Goal: Transaction & Acquisition: Book appointment/travel/reservation

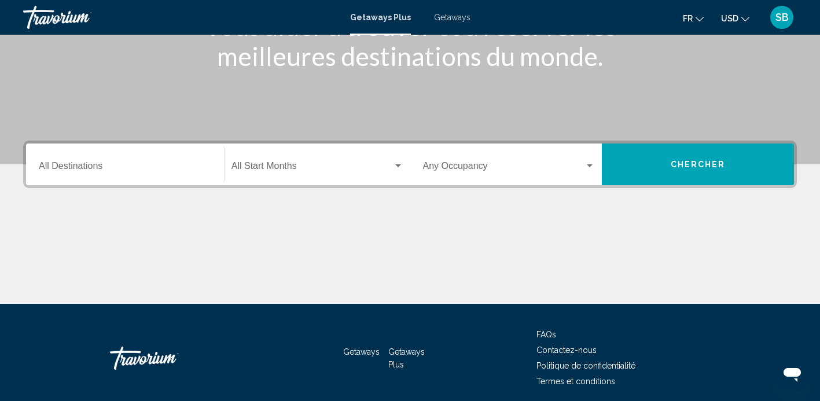
scroll to position [184, 0]
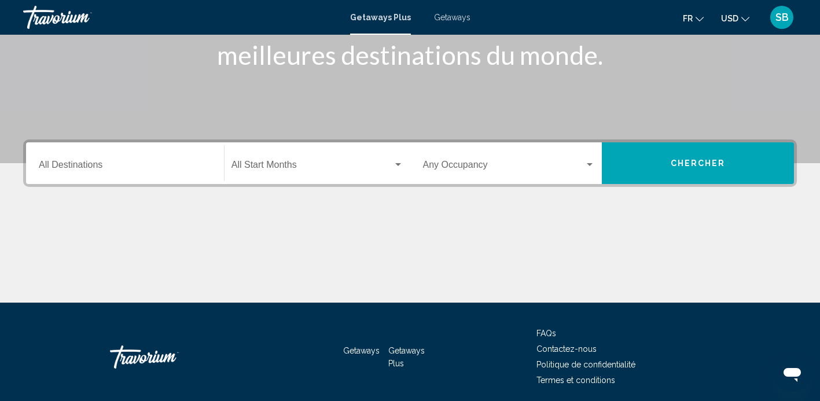
click at [94, 163] on input "Destination All Destinations" at bounding box center [125, 167] width 172 height 10
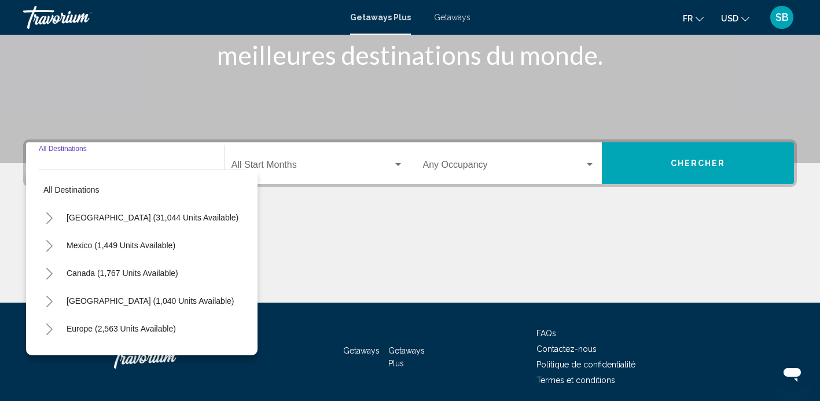
scroll to position [227, 0]
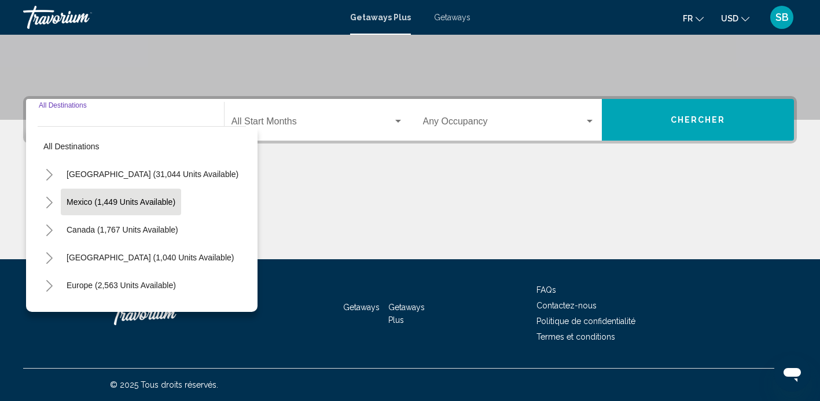
click at [88, 202] on span "Mexico (1,449 units available)" at bounding box center [121, 201] width 109 height 9
type input "**********"
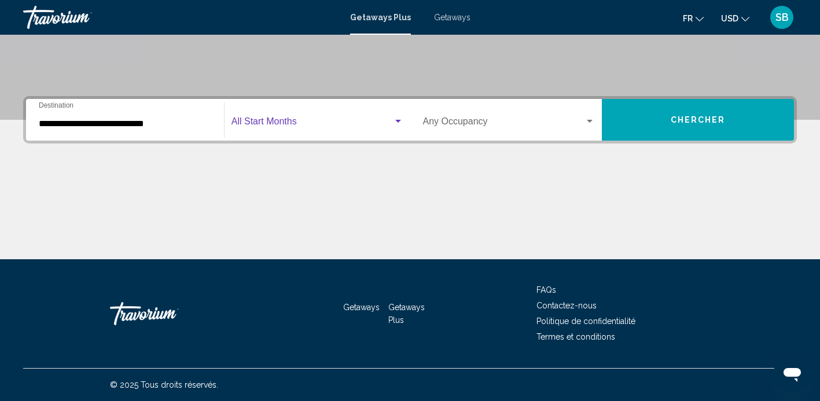
click at [399, 121] on div "Search widget" at bounding box center [398, 121] width 6 height 3
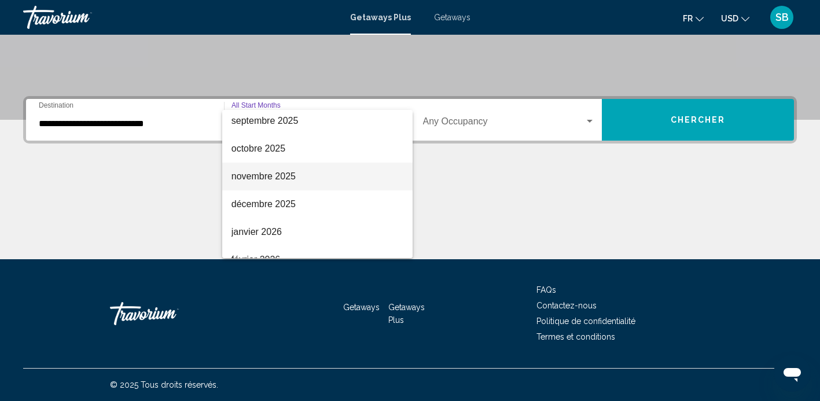
scroll to position [35, 0]
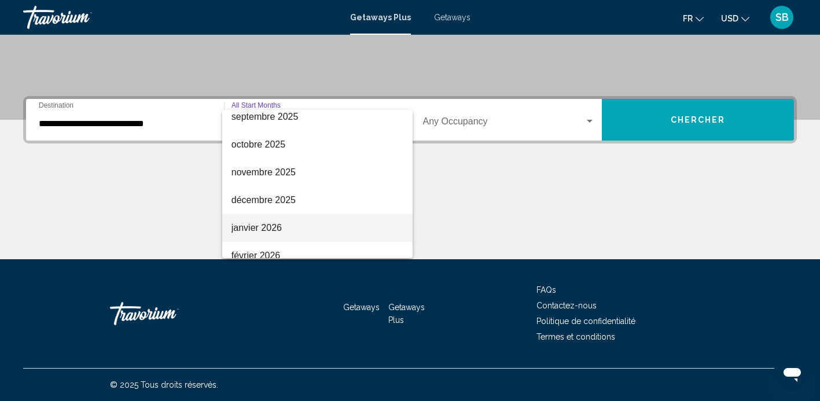
click at [317, 229] on span "janvier 2026" at bounding box center [317, 228] width 172 height 28
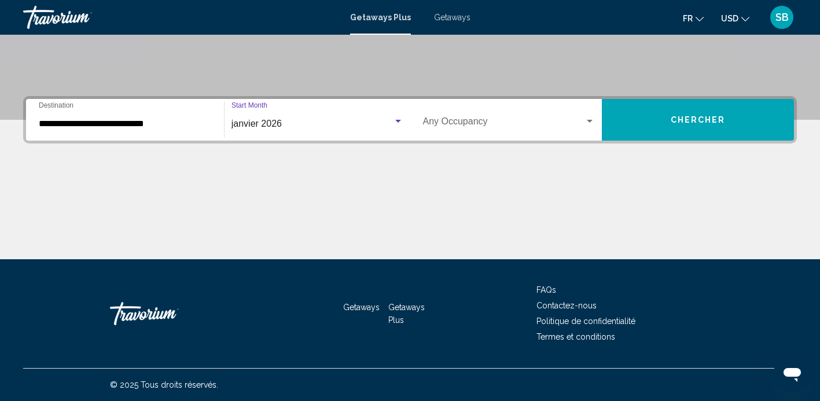
click at [593, 118] on div "Search widget" at bounding box center [589, 121] width 10 height 9
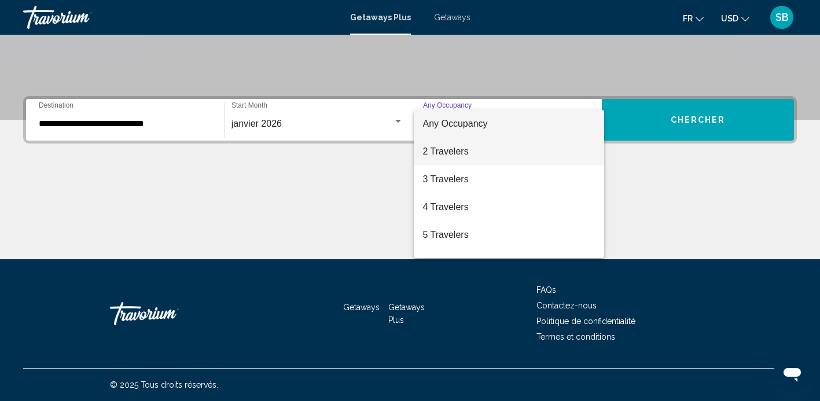
click at [503, 159] on span "2 Travelers" at bounding box center [509, 152] width 172 height 28
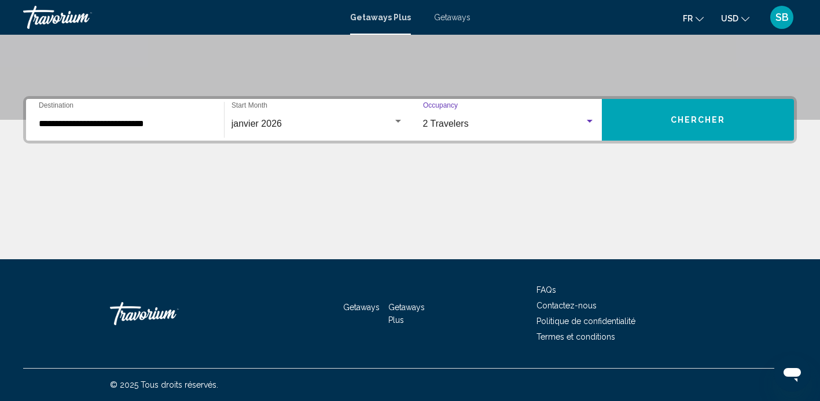
click at [702, 120] on span "Chercher" at bounding box center [697, 120] width 55 height 9
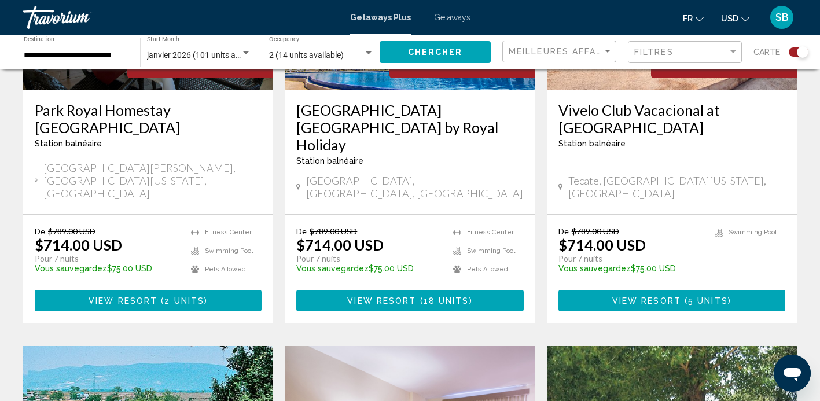
scroll to position [559, 0]
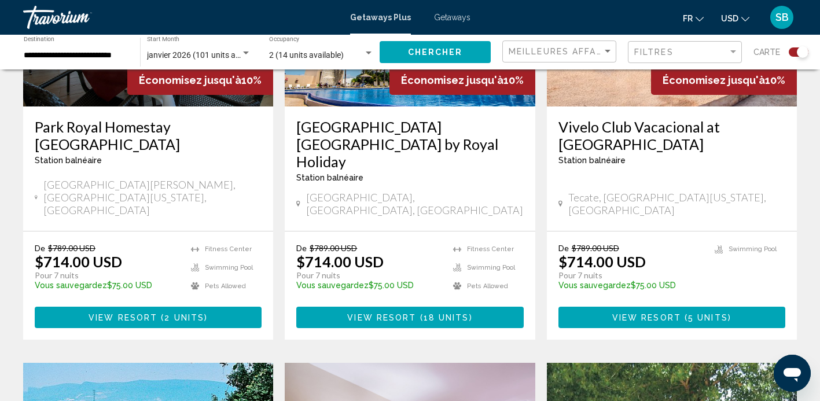
click at [68, 46] on div "**********" at bounding box center [76, 52] width 105 height 32
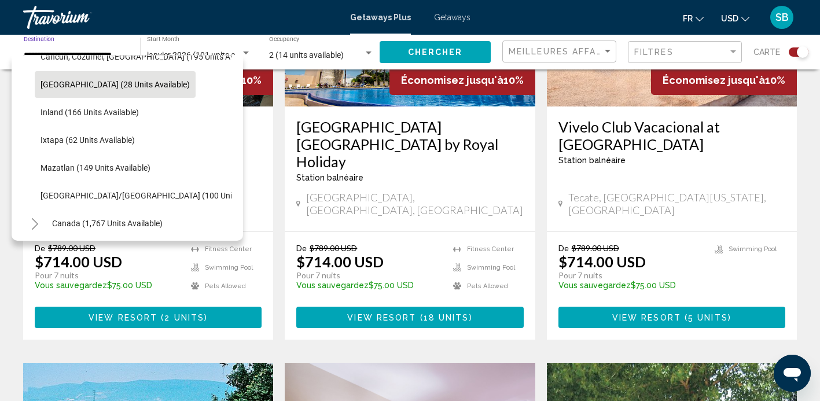
scroll to position [160, 0]
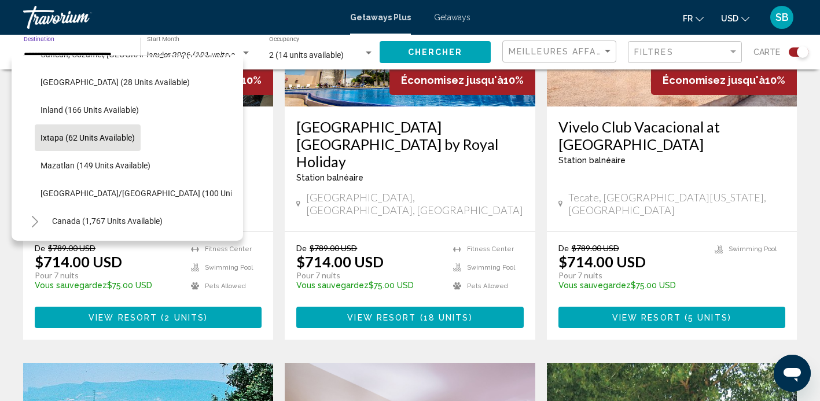
click at [87, 141] on span "Ixtapa (62 units available)" at bounding box center [87, 137] width 94 height 9
type input "**********"
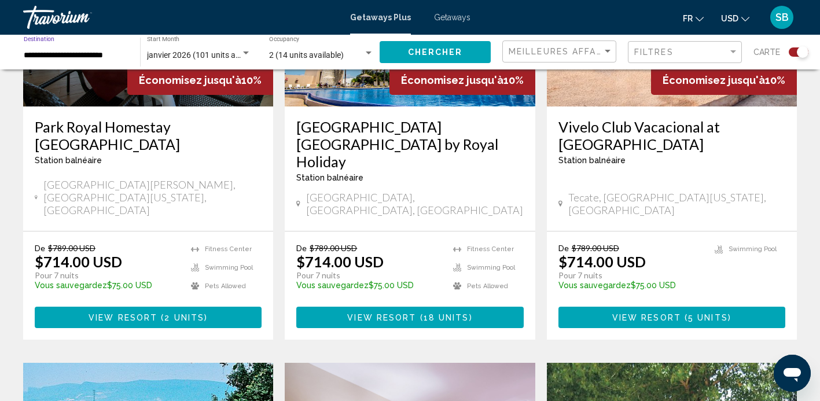
click at [446, 50] on span "Chercher" at bounding box center [435, 52] width 55 height 9
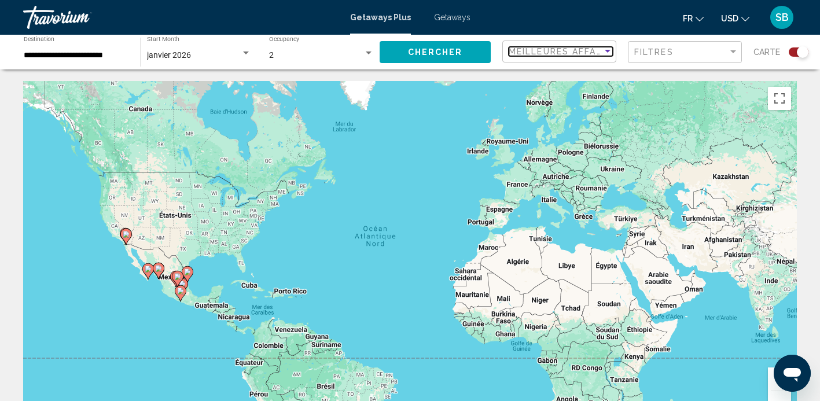
click at [607, 51] on div "Sort by" at bounding box center [607, 51] width 6 height 3
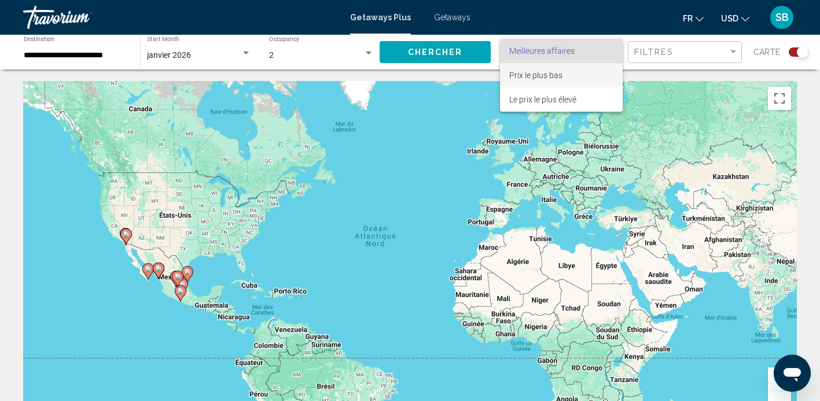
click at [538, 76] on span "Prix ​​le plus bas" at bounding box center [535, 75] width 53 height 9
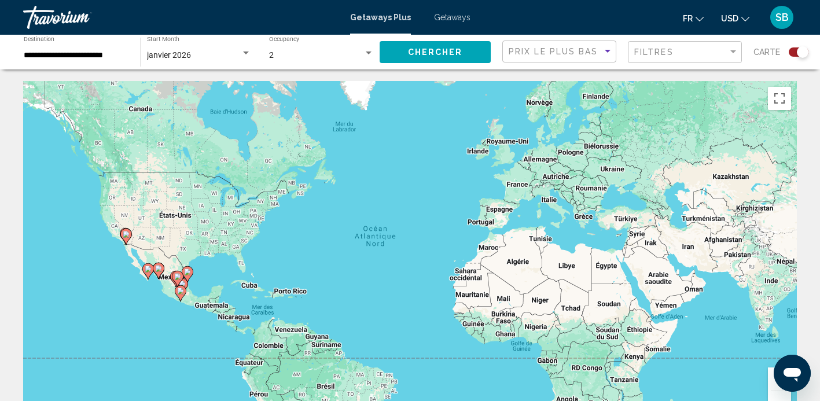
click at [419, 53] on span "Chercher" at bounding box center [435, 52] width 55 height 9
click at [446, 17] on span "Getaways" at bounding box center [452, 17] width 36 height 9
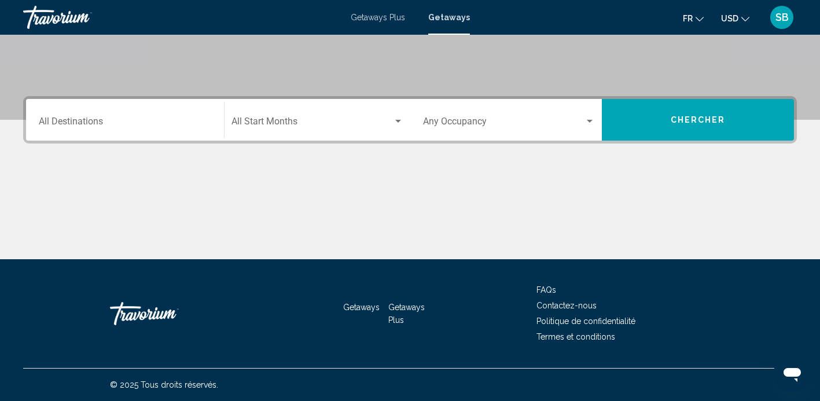
scroll to position [227, 0]
click at [121, 119] on input "Destination All Destinations" at bounding box center [125, 124] width 172 height 10
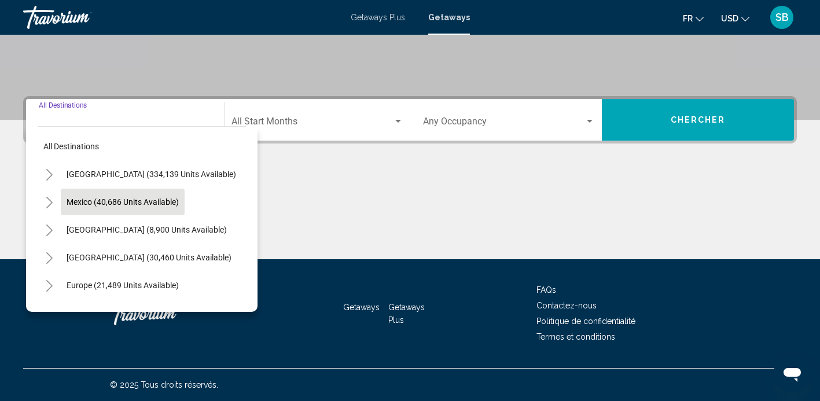
click at [99, 202] on span "Mexico (40,686 units available)" at bounding box center [123, 201] width 112 height 9
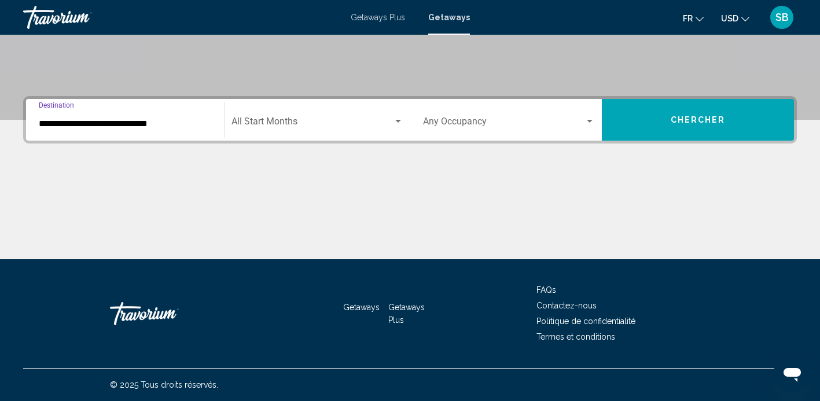
click at [190, 116] on div "**********" at bounding box center [125, 120] width 172 height 36
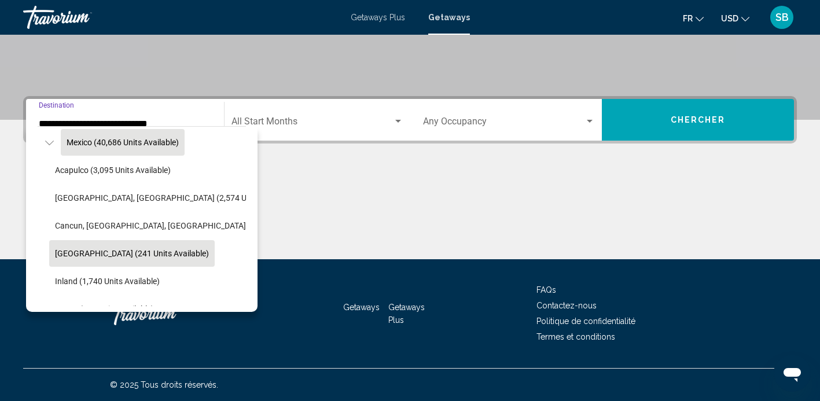
scroll to position [53, 0]
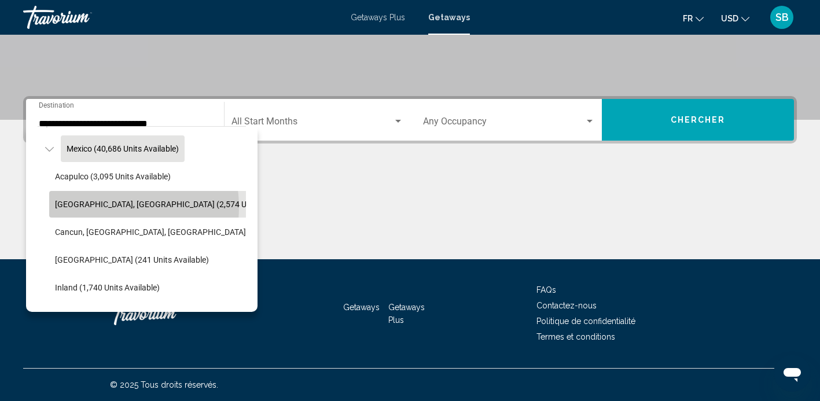
click at [105, 207] on span "Baja Peninsula, Los Cabos (2,574 units available)" at bounding box center [176, 204] width 242 height 9
type input "**********"
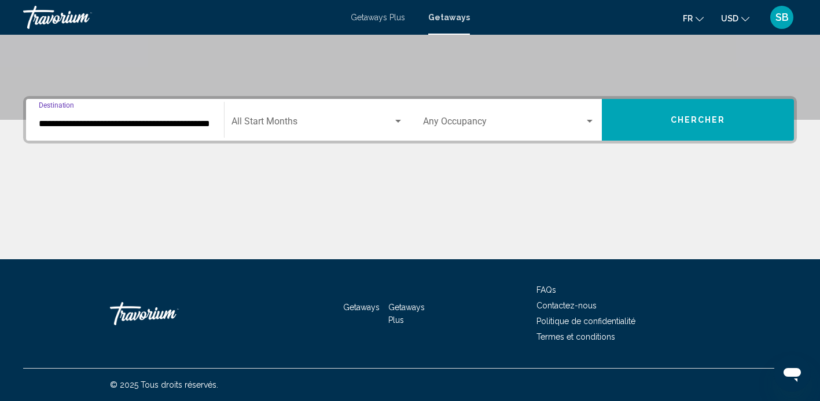
click at [396, 122] on div "Search widget" at bounding box center [398, 121] width 6 height 3
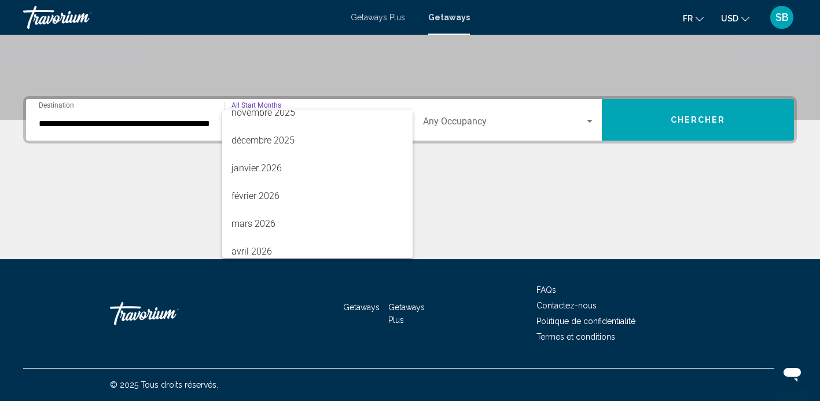
scroll to position [90, 0]
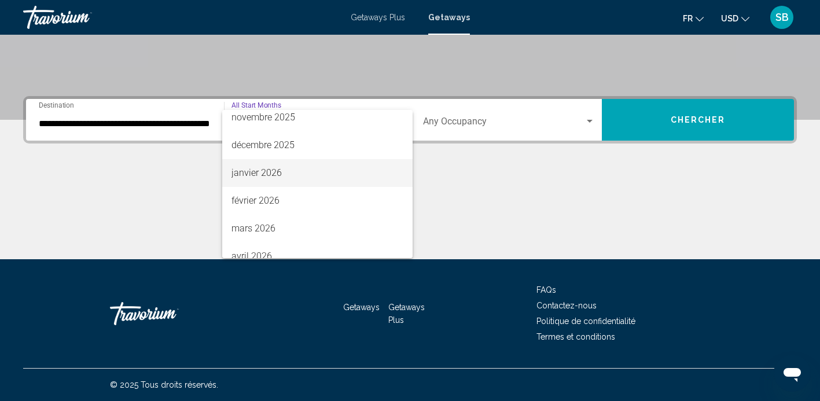
click at [259, 171] on span "janvier 2026" at bounding box center [317, 173] width 172 height 28
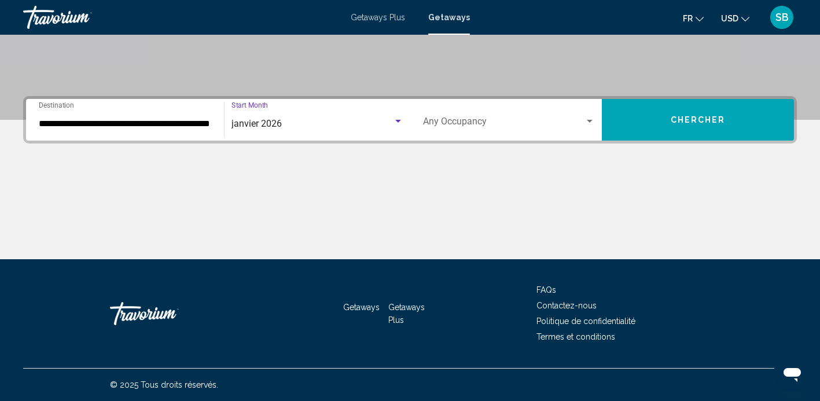
click at [583, 120] on span "Search widget" at bounding box center [504, 124] width 162 height 10
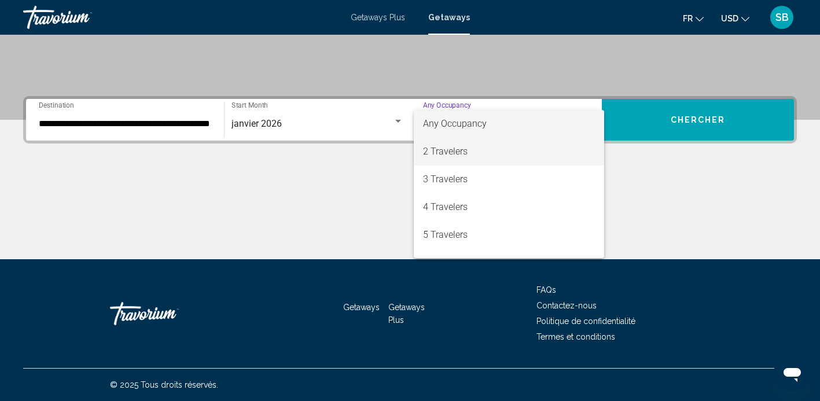
click at [476, 154] on span "2 Travelers" at bounding box center [509, 152] width 172 height 28
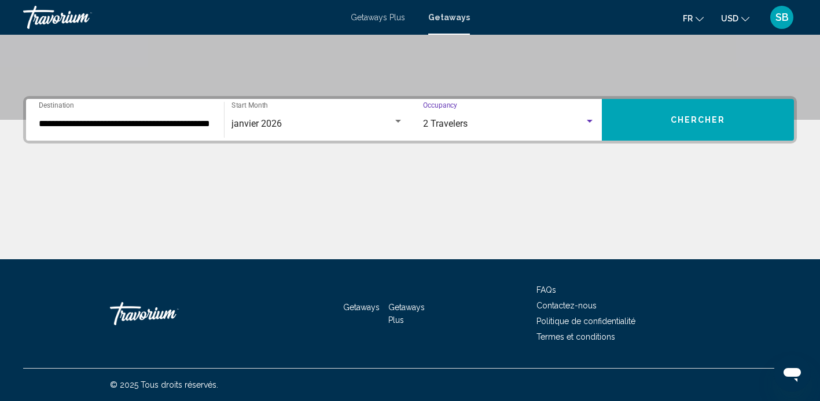
click at [702, 123] on span "Chercher" at bounding box center [697, 120] width 55 height 9
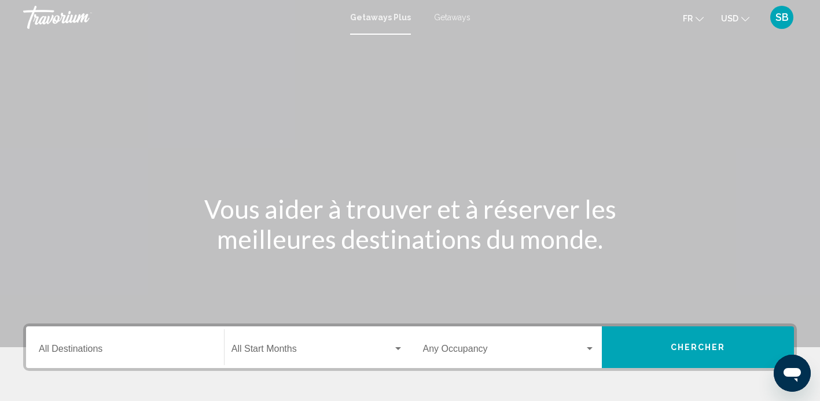
click at [448, 17] on span "Getaways" at bounding box center [452, 17] width 36 height 9
click at [113, 348] on input "Destination All Destinations" at bounding box center [125, 351] width 172 height 10
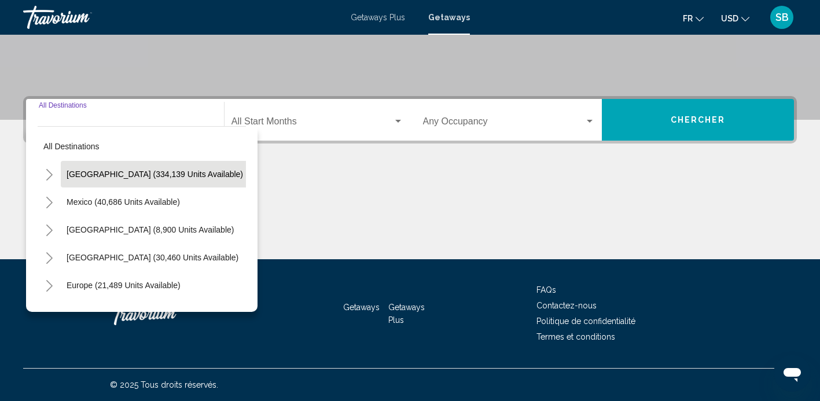
click at [127, 172] on span "[GEOGRAPHIC_DATA] (334,139 units available)" at bounding box center [155, 173] width 176 height 9
type input "**********"
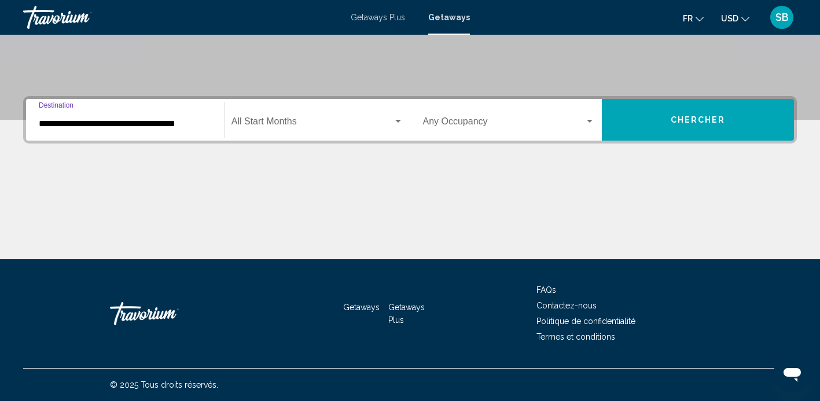
click at [392, 120] on span "Search widget" at bounding box center [311, 124] width 161 height 10
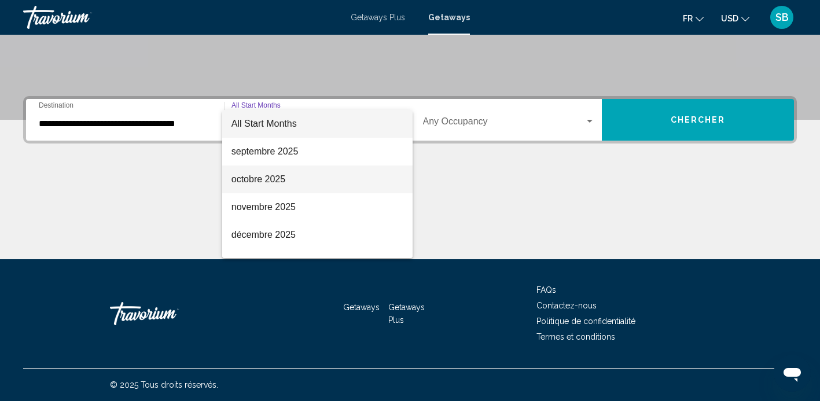
click at [274, 183] on span "octobre 2025" at bounding box center [317, 179] width 172 height 28
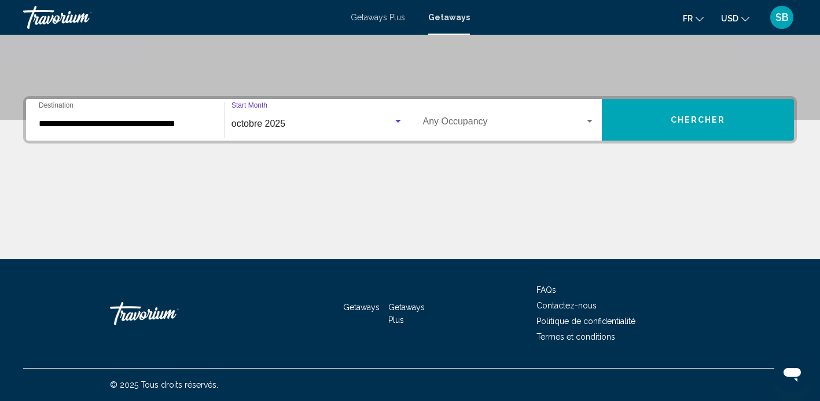
click at [586, 118] on div "Search widget" at bounding box center [589, 121] width 10 height 9
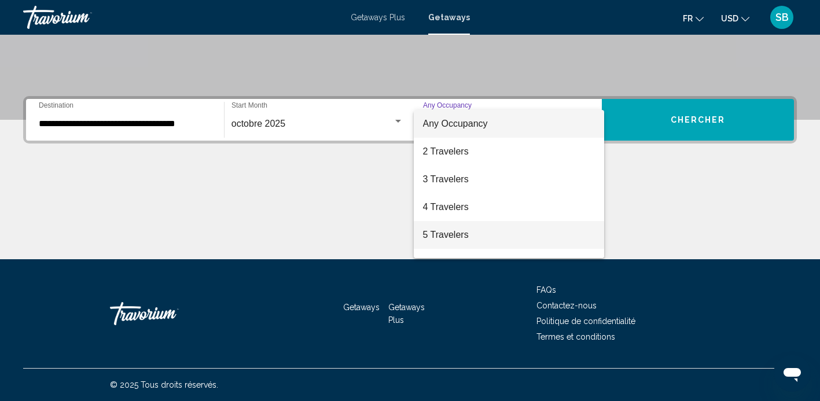
click at [486, 230] on span "5 Travelers" at bounding box center [509, 235] width 172 height 28
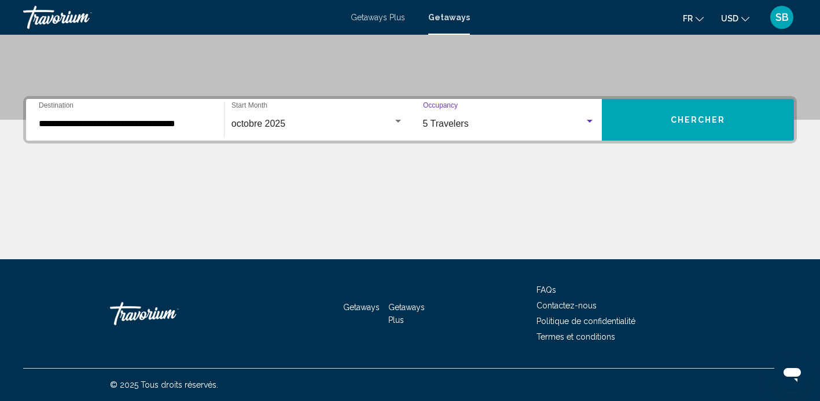
click at [670, 119] on button "Chercher" at bounding box center [698, 120] width 192 height 42
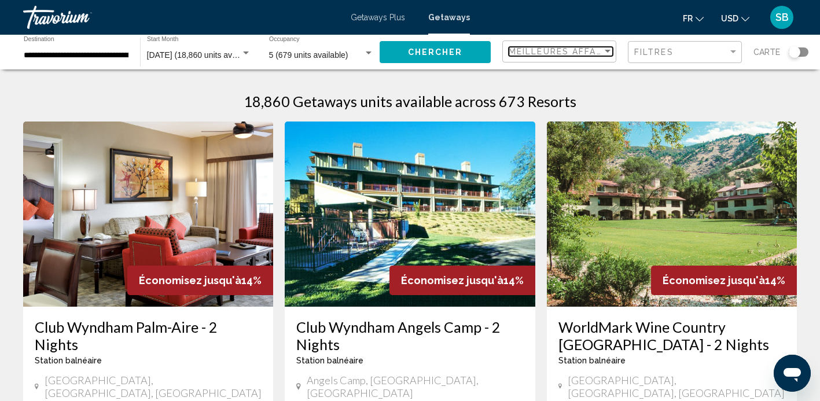
click at [603, 50] on div "Sort by" at bounding box center [607, 51] width 10 height 9
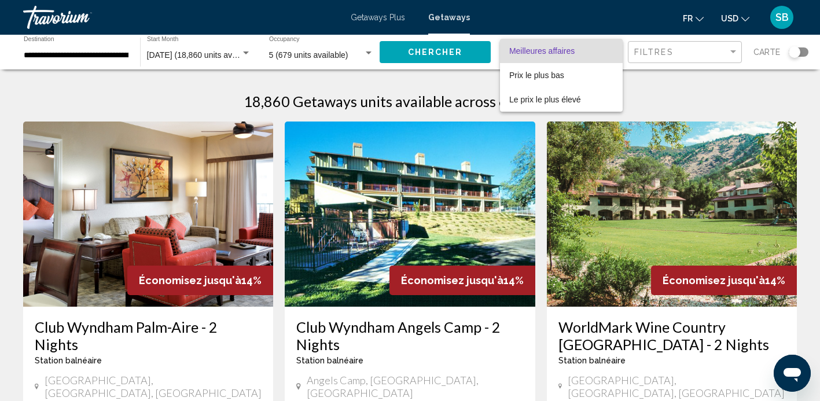
click at [814, 152] on div at bounding box center [410, 200] width 820 height 401
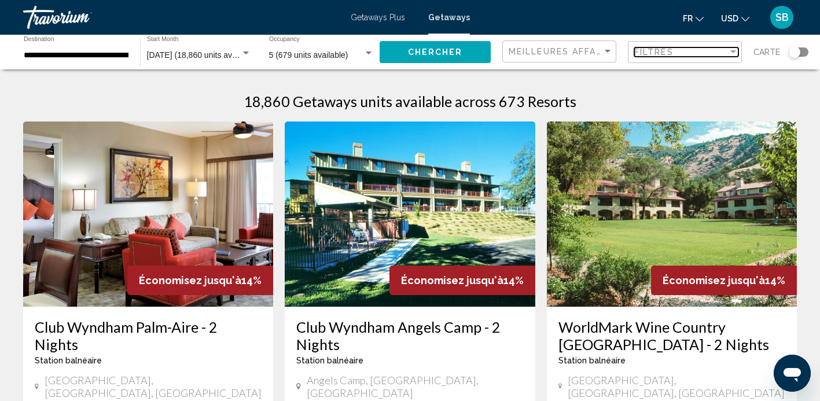
click at [729, 50] on div "Filter" at bounding box center [733, 51] width 10 height 9
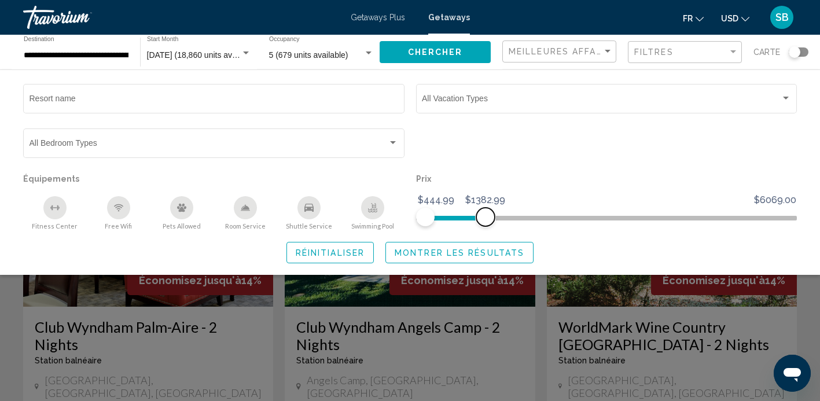
drag, startPoint x: 786, startPoint y: 221, endPoint x: 485, endPoint y: 226, distance: 300.8
click at [485, 226] on span "Search widget" at bounding box center [485, 217] width 19 height 19
drag, startPoint x: 485, startPoint y: 226, endPoint x: 442, endPoint y: 223, distance: 42.9
click at [442, 223] on span "Search widget" at bounding box center [442, 217] width 19 height 19
click at [373, 211] on icon "Swimming Pool" at bounding box center [372, 207] width 9 height 9
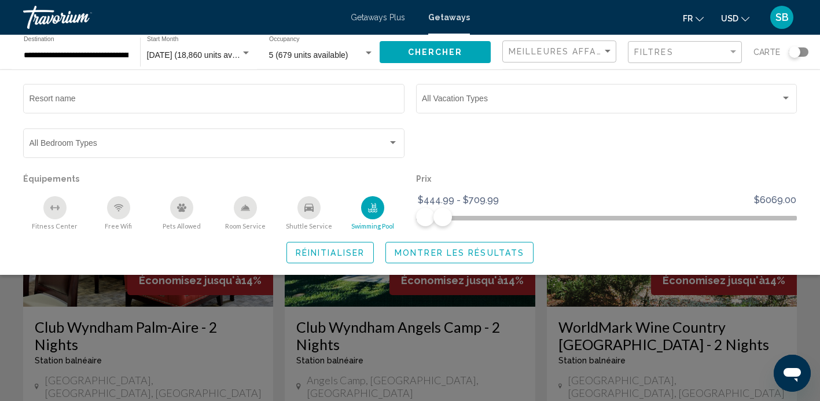
click at [56, 208] on icon "Fitness Center" at bounding box center [54, 207] width 9 height 9
click at [126, 201] on div "Free Wifi" at bounding box center [118, 207] width 23 height 23
click at [307, 257] on span "Réinitialiser" at bounding box center [330, 252] width 69 height 9
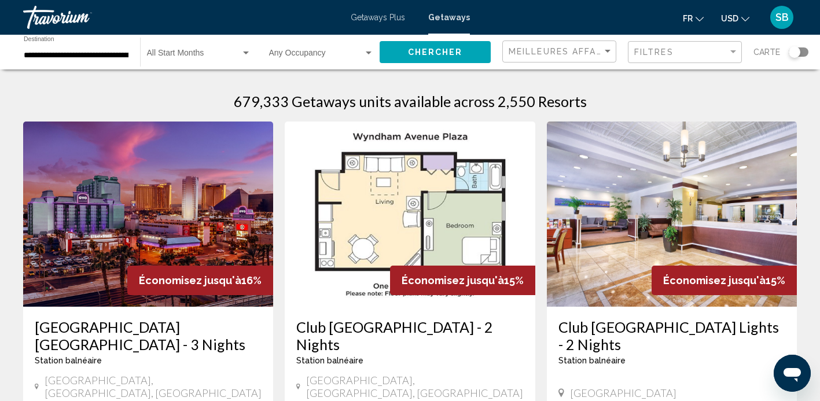
click at [744, 17] on icon "Change currency" at bounding box center [745, 19] width 8 height 8
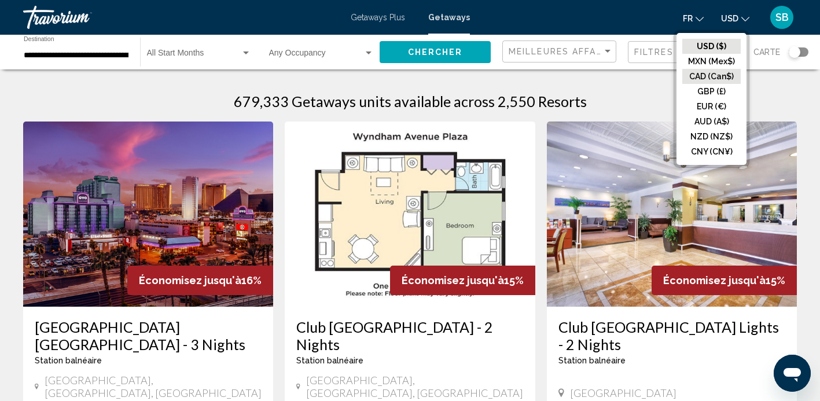
click at [718, 73] on button "CAD (Can$)" at bounding box center [711, 76] width 58 height 15
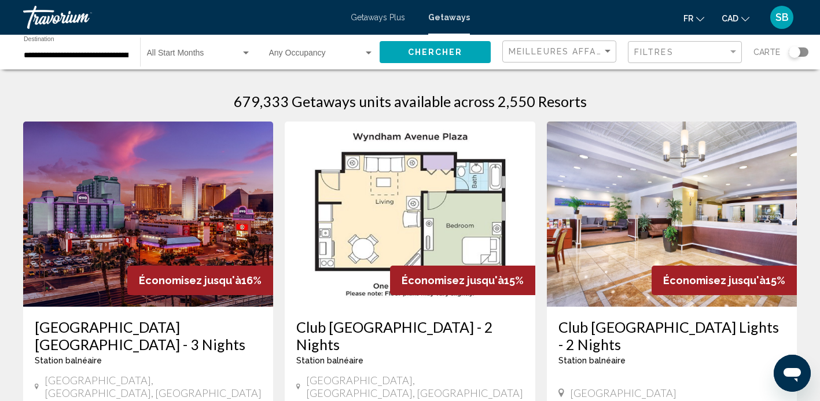
click at [470, 53] on button "Chercher" at bounding box center [434, 51] width 111 height 21
click at [803, 52] on div "Search widget" at bounding box center [798, 51] width 20 height 9
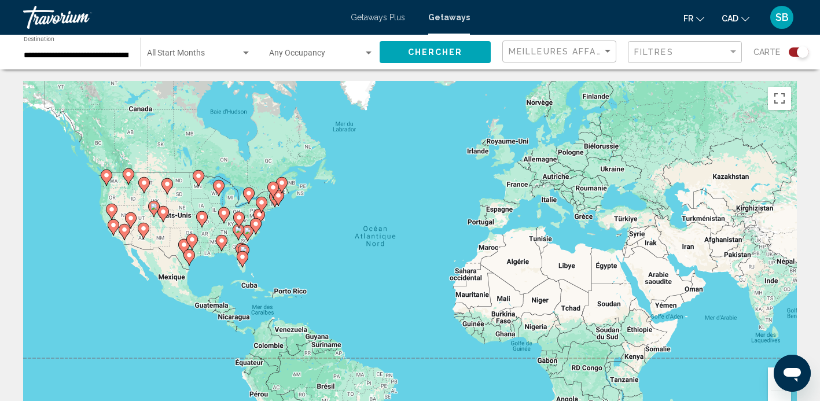
click at [294, 218] on div "Pour activer le glissement du marqueur avec le clavier, appuyez sur Alt+Entrée.…" at bounding box center [409, 254] width 773 height 347
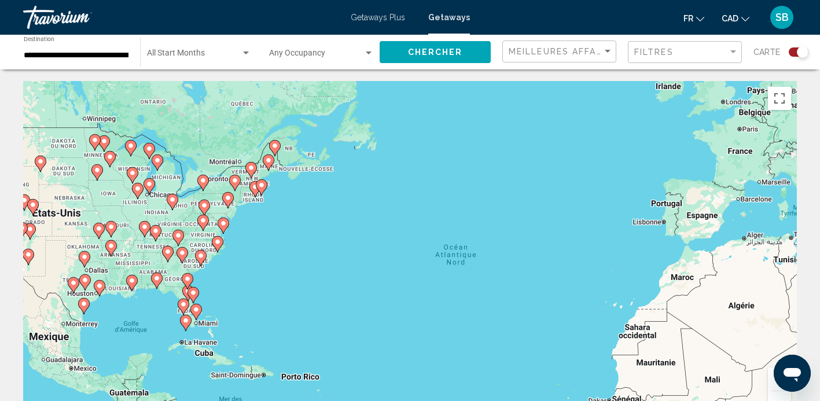
click at [279, 197] on div "Pour activer le glissement du marqueur avec le clavier, appuyez sur Alt+Entrée.…" at bounding box center [409, 254] width 773 height 347
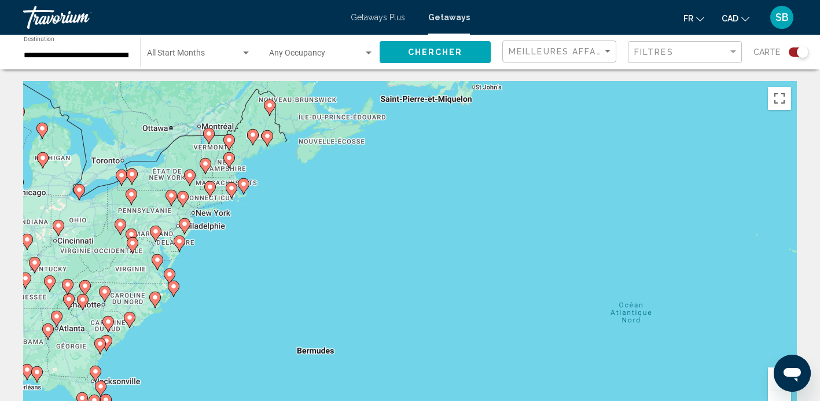
click at [268, 135] on image "Main content" at bounding box center [267, 135] width 7 height 7
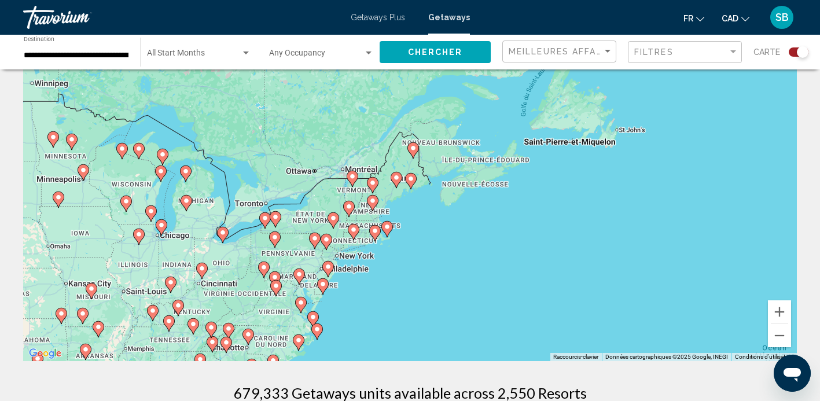
scroll to position [58, 0]
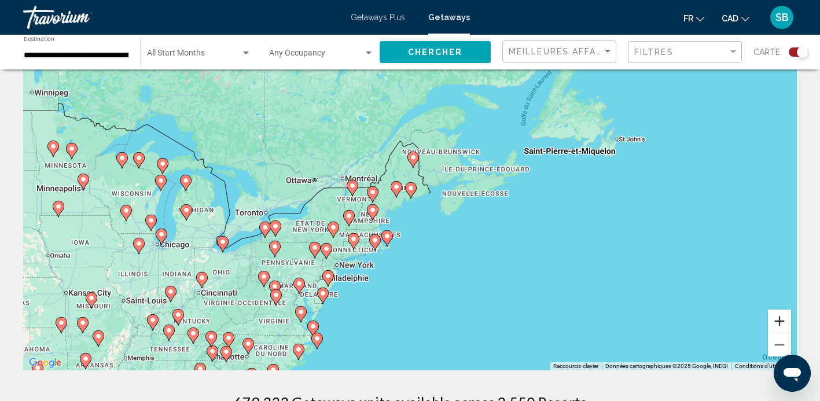
click at [775, 318] on button "Zoom avant" at bounding box center [779, 320] width 23 height 23
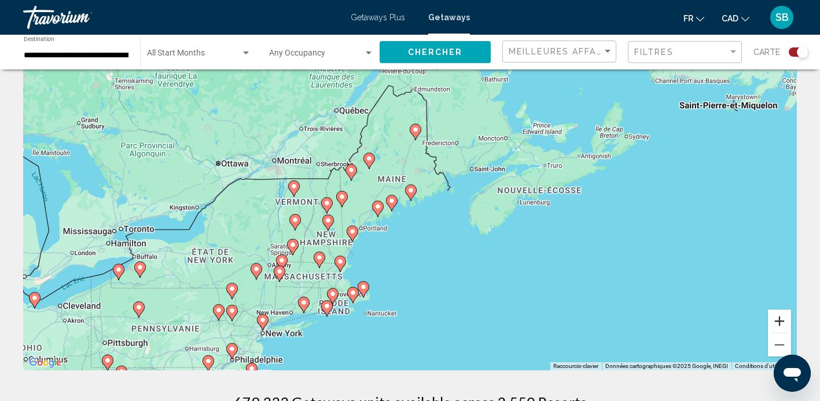
click at [776, 318] on button "Zoom avant" at bounding box center [779, 320] width 23 height 23
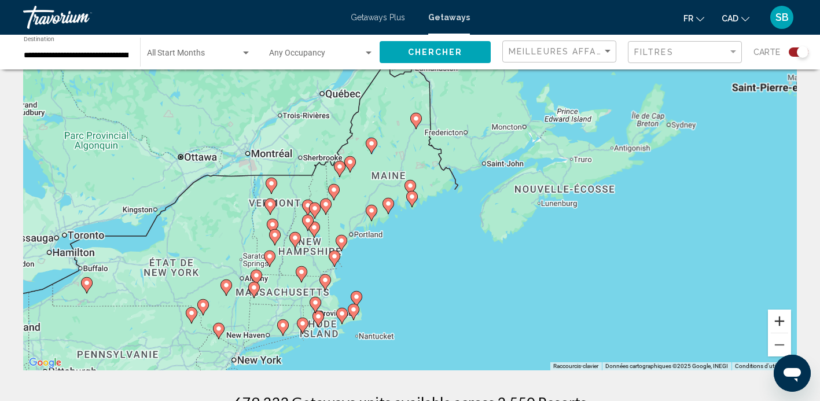
click at [776, 318] on button "Zoom avant" at bounding box center [779, 320] width 23 height 23
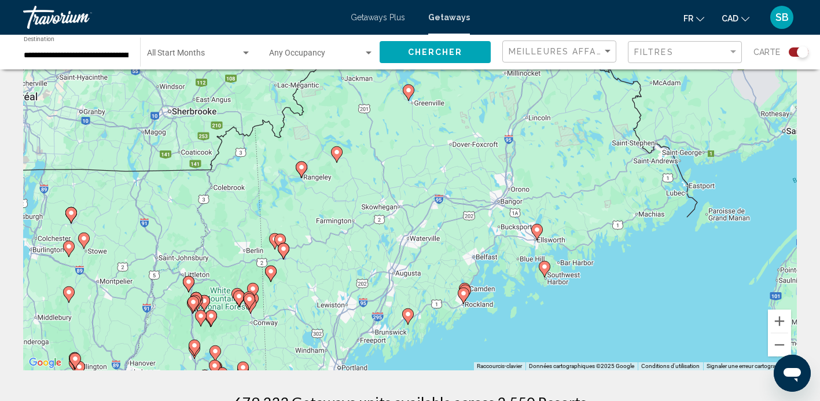
drag, startPoint x: 418, startPoint y: 304, endPoint x: 547, endPoint y: 348, distance: 136.8
click at [547, 348] on div "Pour naviguer, utilisez les touches fléchées. Pour activer le glissement du mar…" at bounding box center [409, 196] width 773 height 347
click at [780, 319] on button "Zoom avant" at bounding box center [779, 320] width 23 height 23
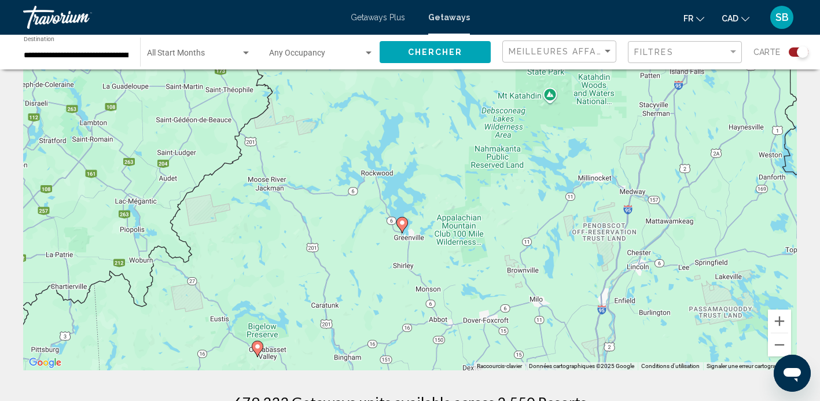
drag, startPoint x: 676, startPoint y: 191, endPoint x: 669, endPoint y: 423, distance: 232.1
click at [669, 343] on html "**********" at bounding box center [410, 142] width 820 height 401
click at [402, 222] on image "Main content" at bounding box center [402, 222] width 7 height 7
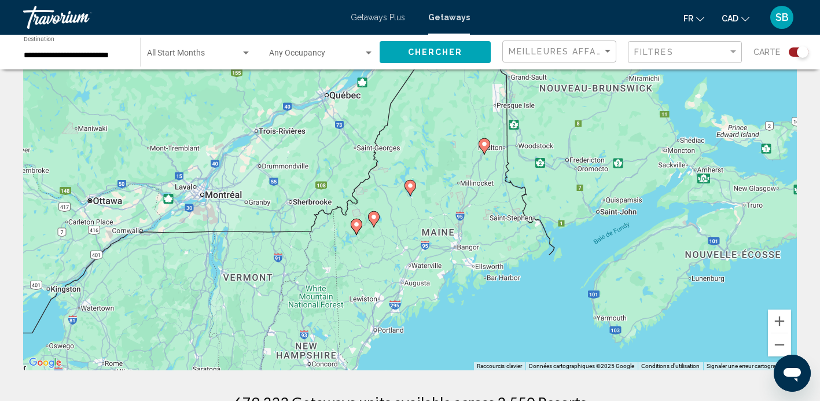
click at [410, 189] on icon "Main content" at bounding box center [409, 187] width 10 height 15
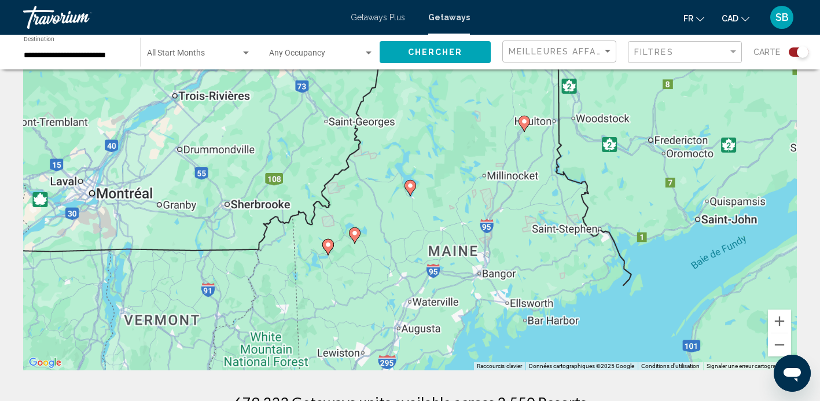
click at [410, 189] on icon "Main content" at bounding box center [409, 187] width 10 height 15
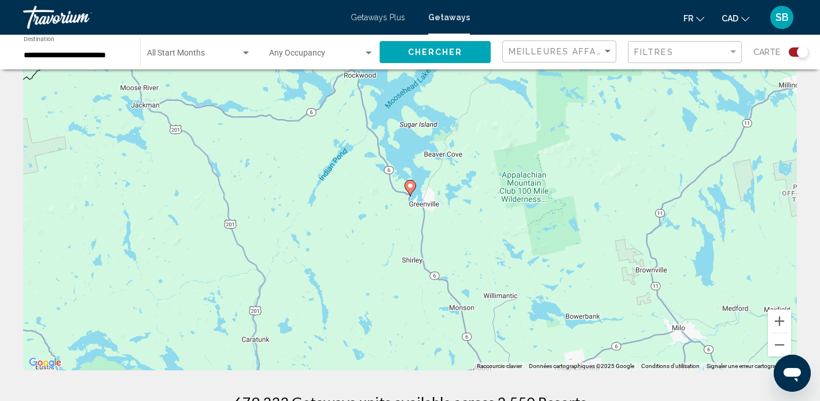
click at [410, 189] on icon "Main content" at bounding box center [409, 187] width 10 height 15
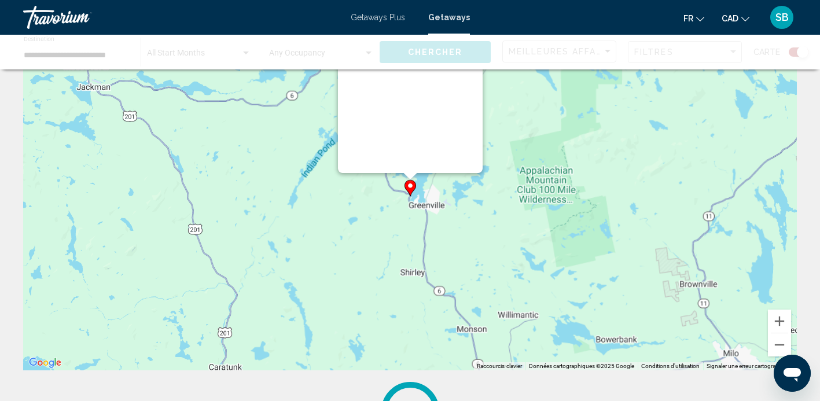
scroll to position [1, 0]
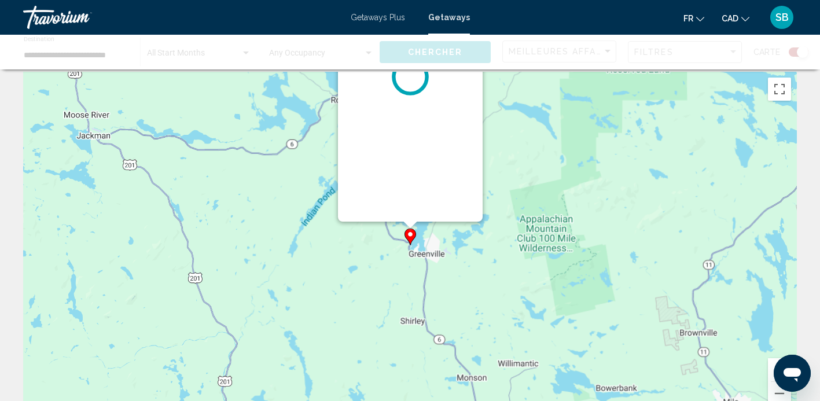
click at [410, 245] on div "Pour activer le glissement du marqueur avec le clavier, appuyez sur Alt+Entrée.…" at bounding box center [796, 245] width 773 height 0
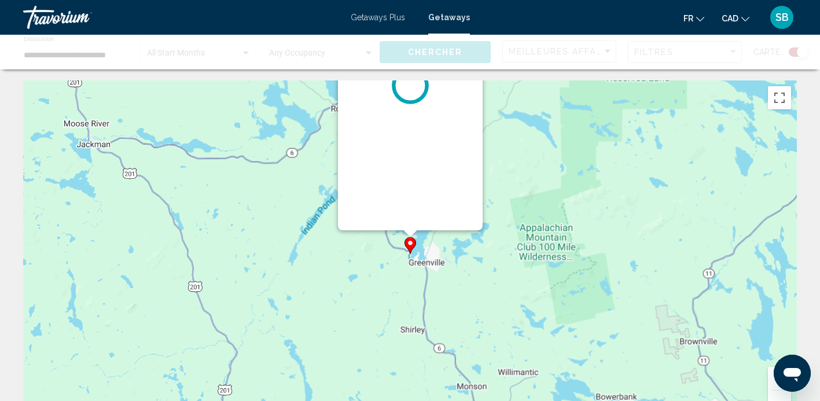
scroll to position [0, 0]
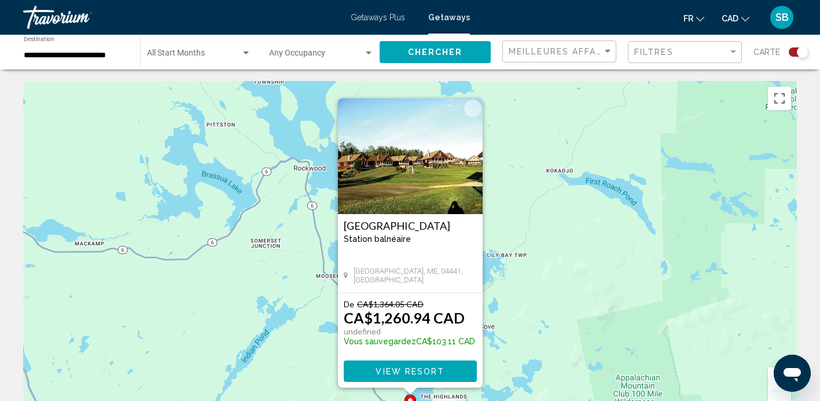
click at [472, 108] on button "Fermer" at bounding box center [472, 107] width 17 height 17
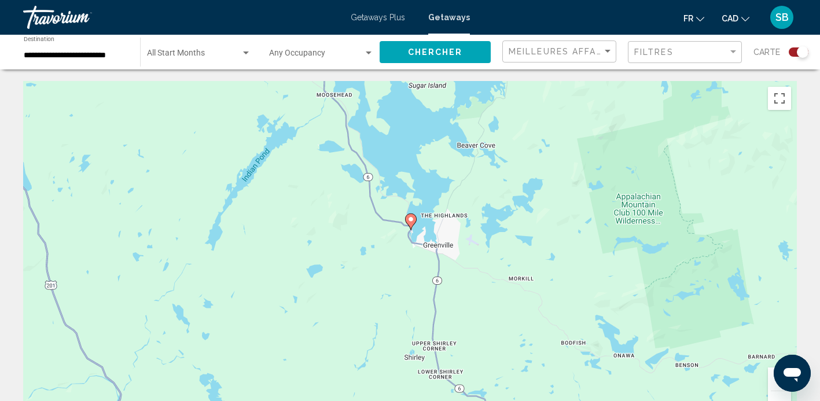
drag, startPoint x: 702, startPoint y: 282, endPoint x: 702, endPoint y: 99, distance: 183.4
click at [702, 99] on div "Pour activer le glissement du marqueur avec le clavier, appuyez sur Alt+Entrée.…" at bounding box center [409, 254] width 773 height 347
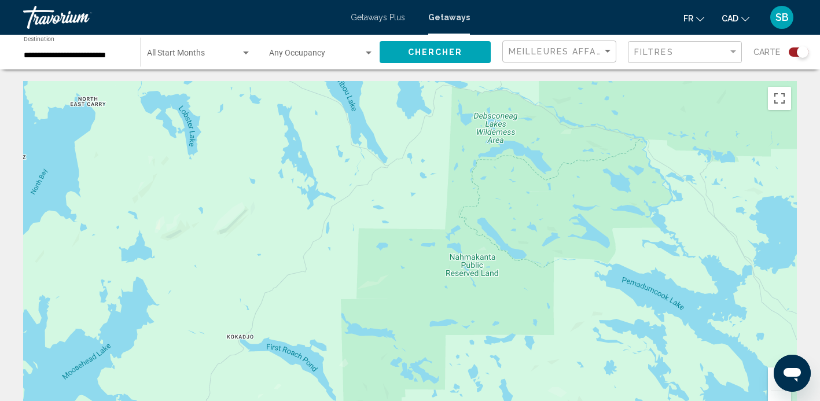
drag, startPoint x: 702, startPoint y: 99, endPoint x: 378, endPoint y: 446, distance: 474.8
click at [378, 400] on html "**********" at bounding box center [410, 200] width 820 height 401
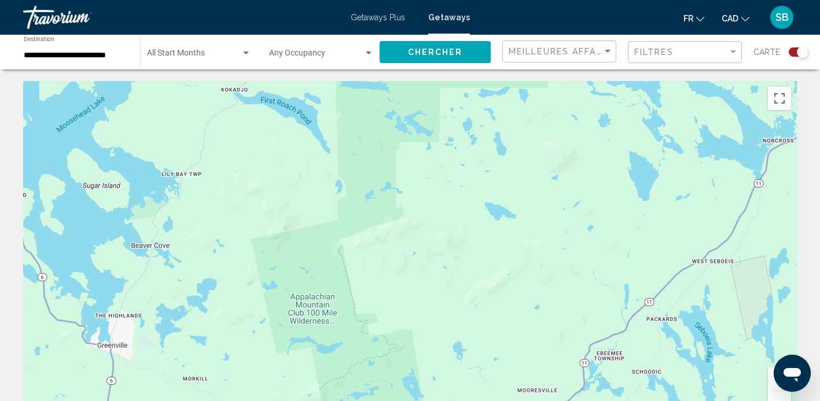
drag, startPoint x: 603, startPoint y: 290, endPoint x: 599, endPoint y: 40, distance: 249.9
drag, startPoint x: 809, startPoint y: 231, endPoint x: 803, endPoint y: 165, distance: 66.2
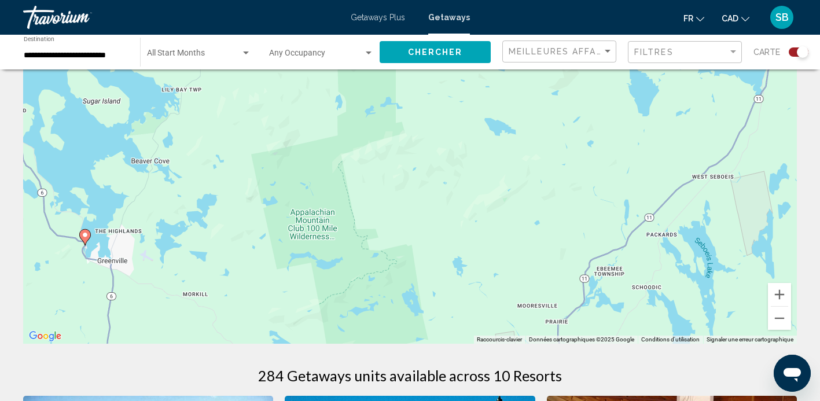
scroll to position [84, 0]
click at [780, 319] on button "Zoom arrière" at bounding box center [779, 318] width 23 height 23
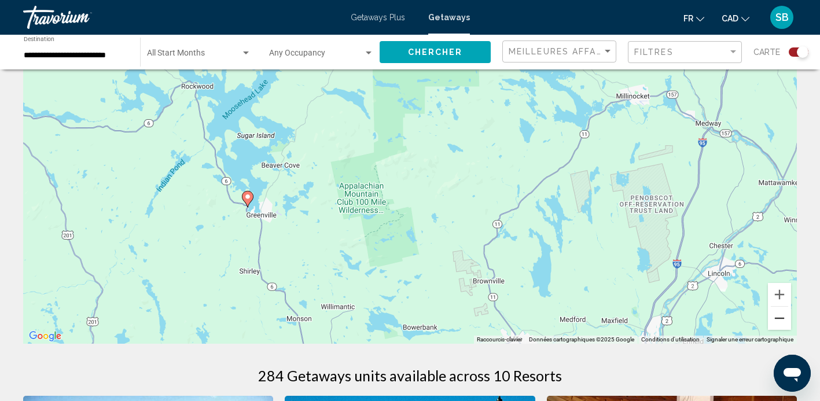
click at [780, 319] on button "Zoom arrière" at bounding box center [779, 318] width 23 height 23
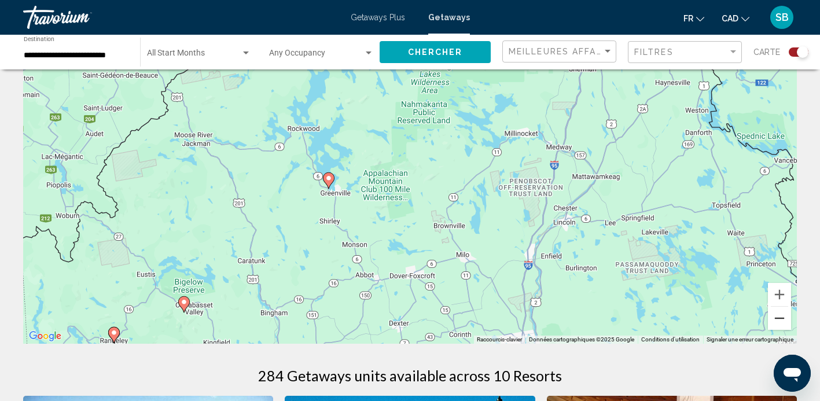
click at [780, 320] on button "Zoom arrière" at bounding box center [779, 318] width 23 height 23
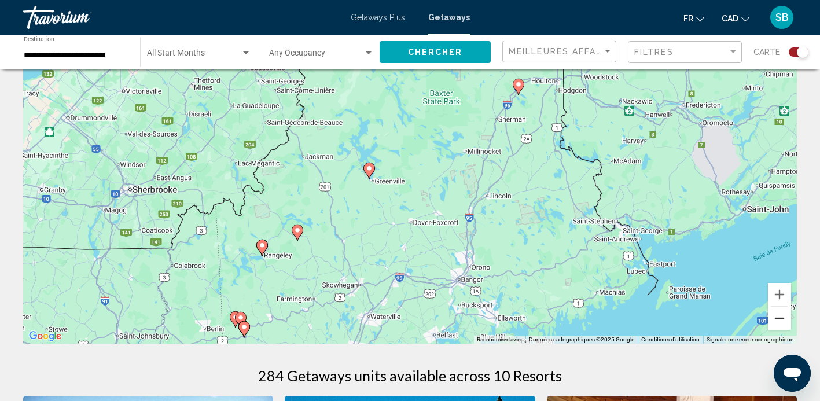
click at [780, 320] on button "Zoom arrière" at bounding box center [779, 318] width 23 height 23
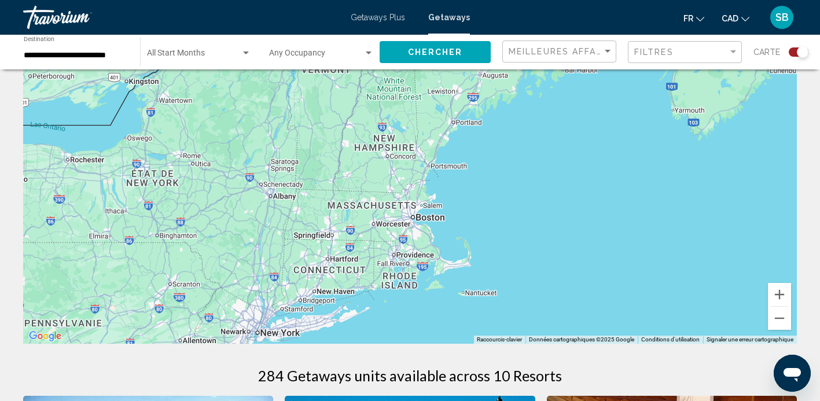
drag, startPoint x: 434, startPoint y: 279, endPoint x: 533, endPoint y: 91, distance: 211.7
click at [533, 91] on div "Pour activer le glissement du marqueur avec le clavier, appuyez sur Alt+Entrée.…" at bounding box center [409, 170] width 773 height 347
click at [778, 289] on button "Zoom avant" at bounding box center [779, 294] width 23 height 23
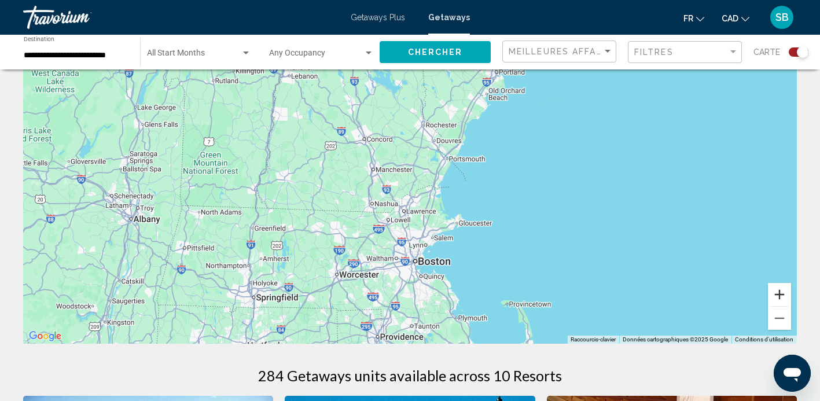
click at [778, 289] on button "Zoom avant" at bounding box center [779, 294] width 23 height 23
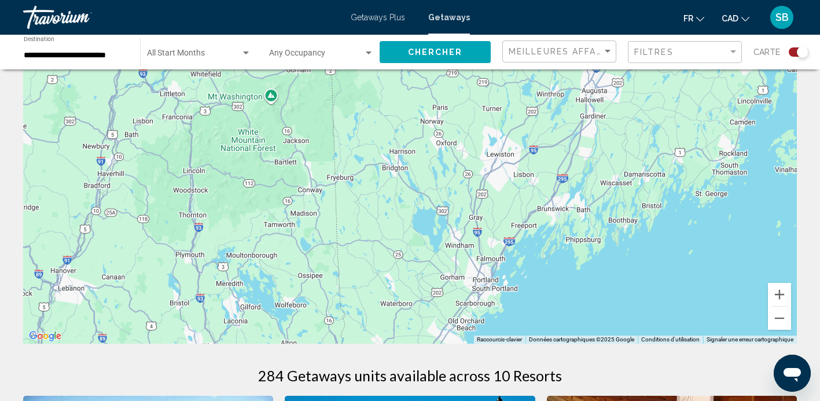
drag, startPoint x: 629, startPoint y: 138, endPoint x: 532, endPoint y: 446, distance: 323.3
click at [532, 316] on html "**********" at bounding box center [410, 116] width 820 height 401
click at [421, 59] on button "Chercher" at bounding box center [434, 51] width 111 height 21
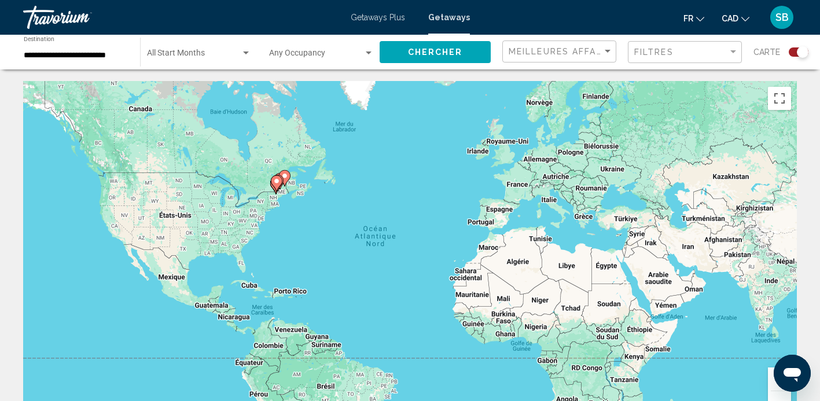
click at [795, 53] on div "Search widget" at bounding box center [798, 51] width 20 height 9
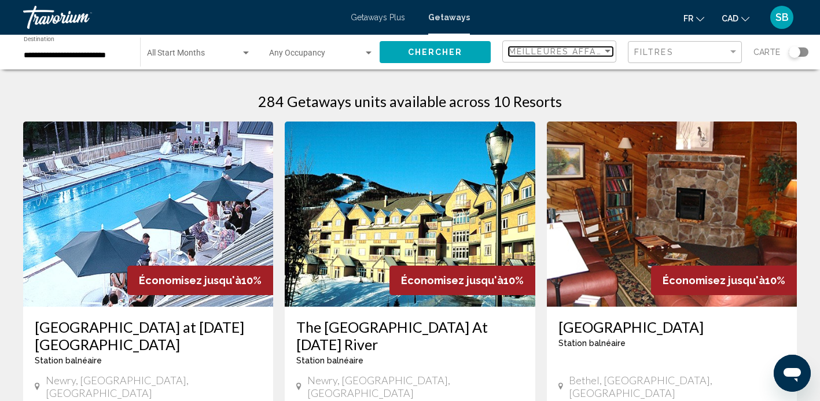
click at [599, 47] on div "Meilleures affaires" at bounding box center [555, 51] width 94 height 9
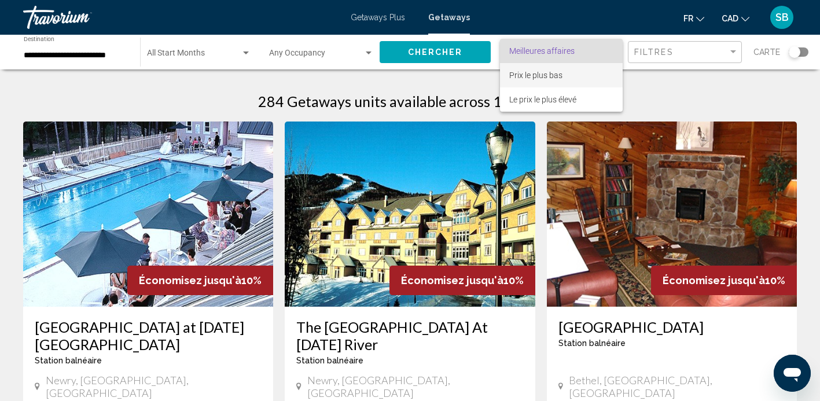
click at [571, 78] on span "Prix ​​le plus bas" at bounding box center [561, 75] width 104 height 24
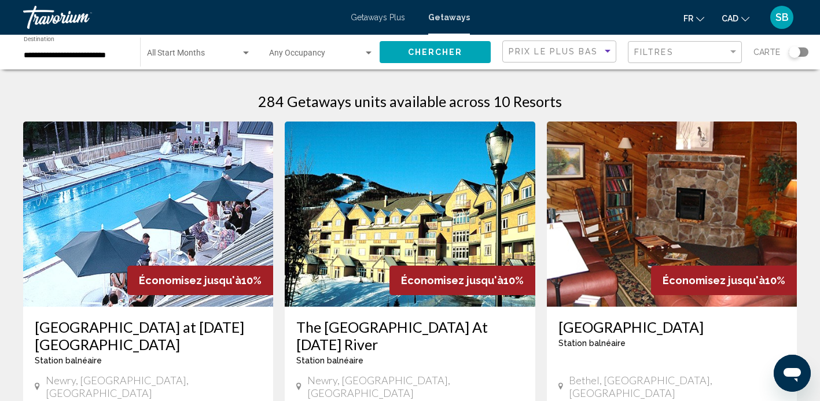
click at [125, 51] on input "**********" at bounding box center [76, 55] width 105 height 9
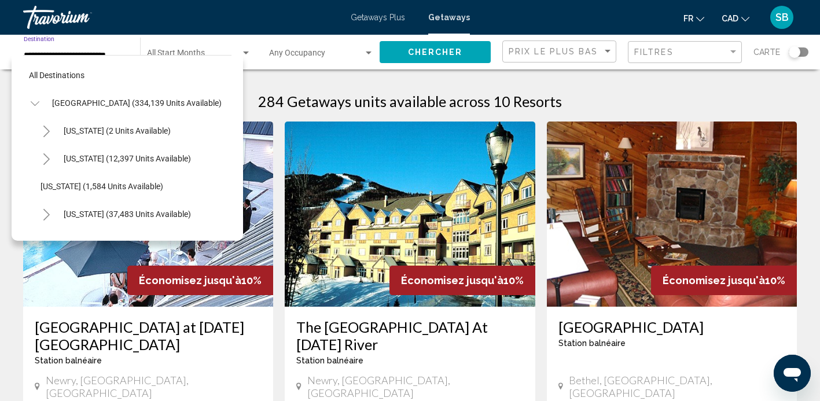
scroll to position [485, 0]
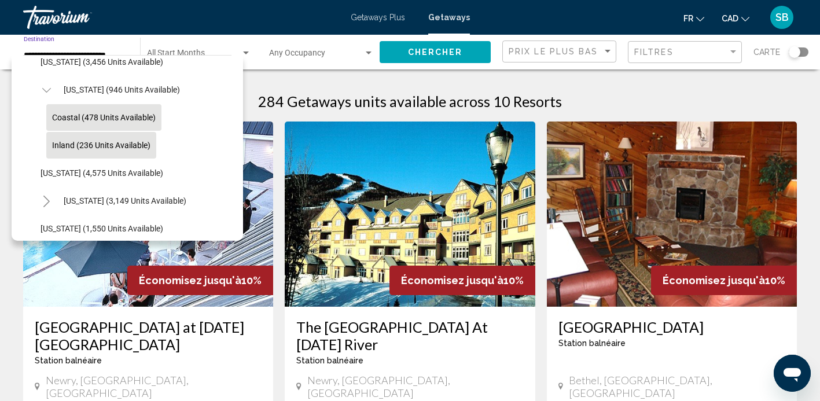
click at [121, 114] on span "Coastal (478 units available)" at bounding box center [104, 117] width 104 height 9
type input "**********"
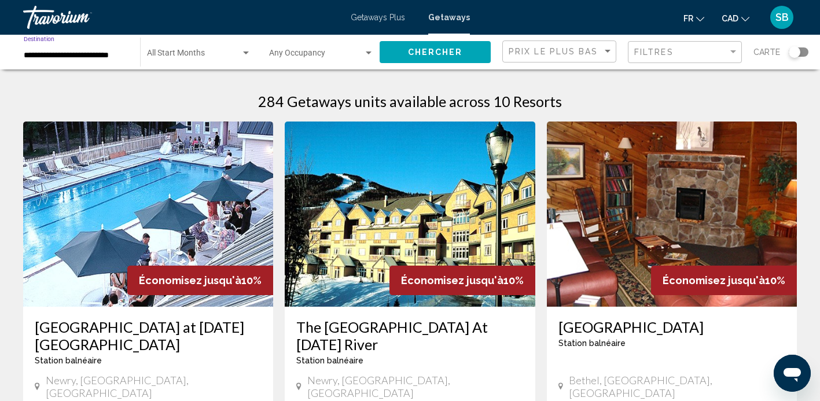
click at [418, 54] on span "Chercher" at bounding box center [435, 52] width 55 height 9
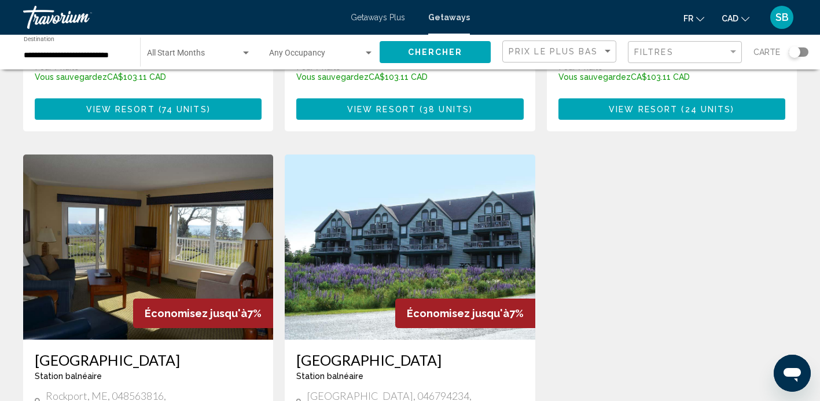
scroll to position [1292, 0]
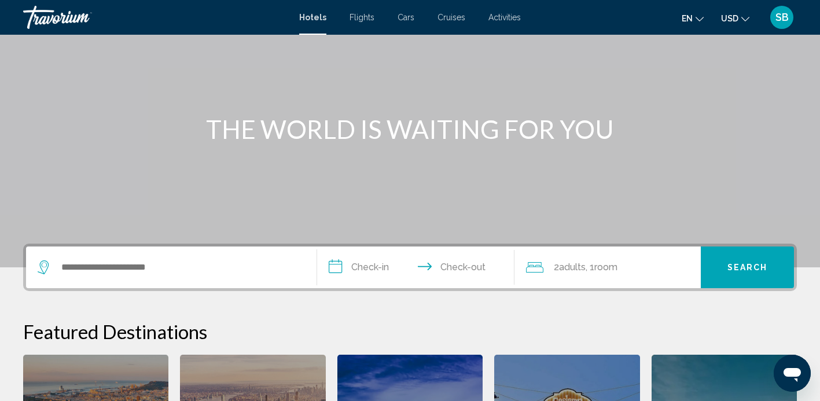
scroll to position [69, 0]
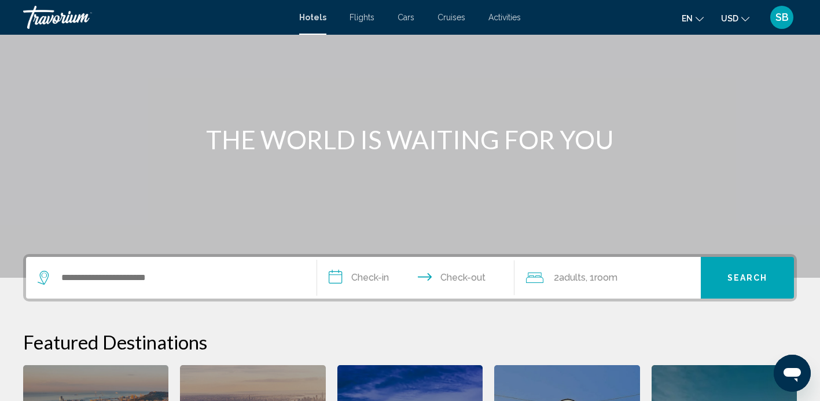
click at [361, 17] on span "Flights" at bounding box center [361, 17] width 25 height 9
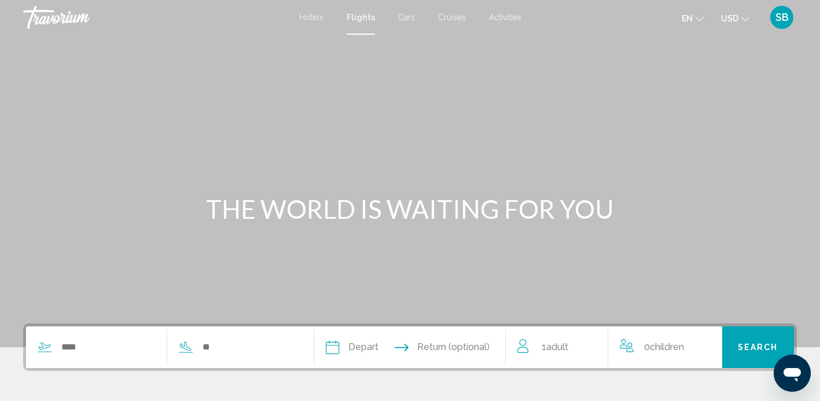
click at [505, 17] on span "Activities" at bounding box center [505, 17] width 32 height 9
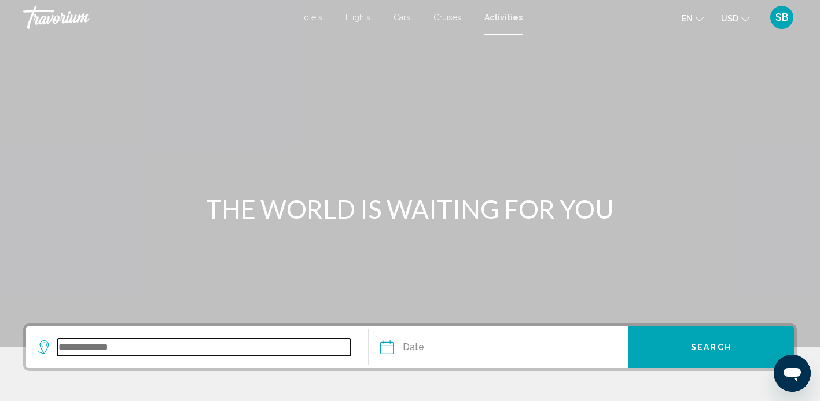
click at [179, 353] on input "Search widget" at bounding box center [203, 346] width 293 height 17
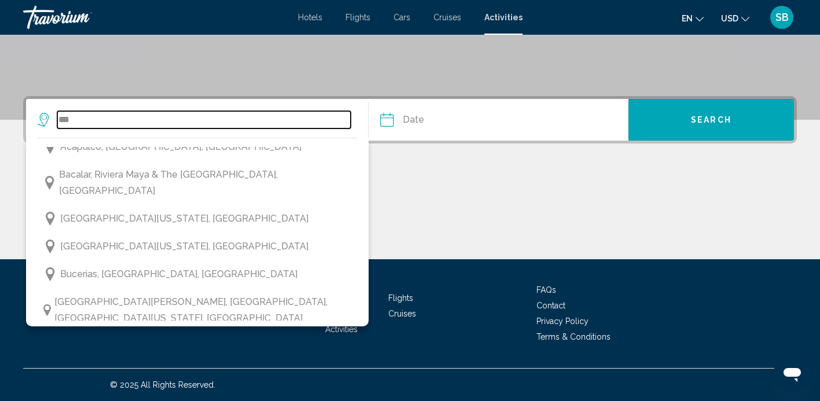
scroll to position [12, 0]
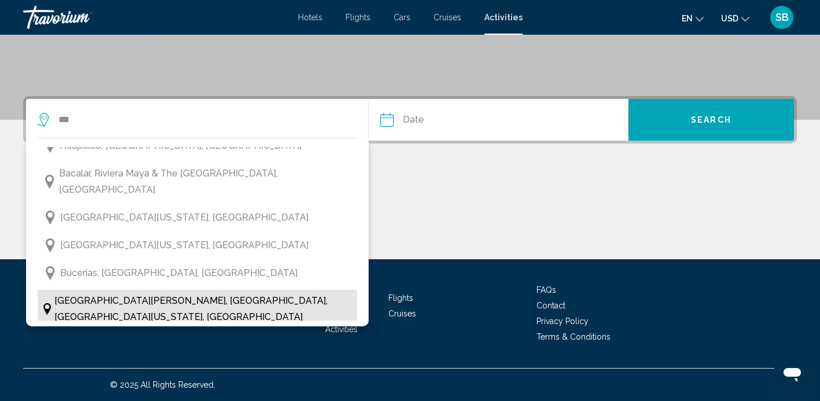
click at [151, 293] on span "Cabo San Lucas, Los Cabos, Baja California Sur, Mexico" at bounding box center [202, 309] width 297 height 32
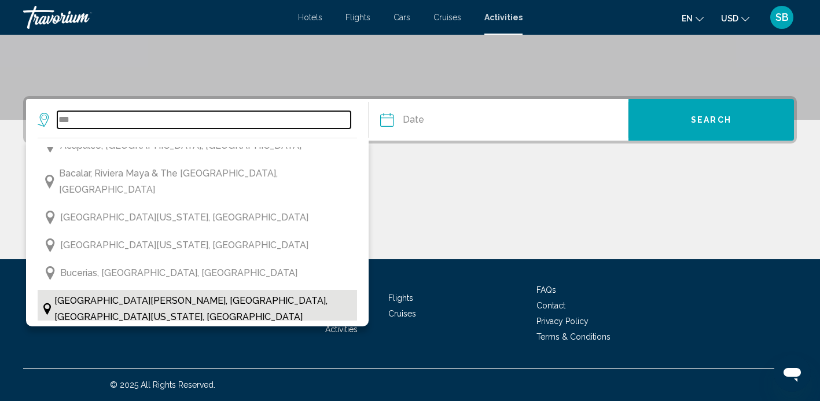
type input "**********"
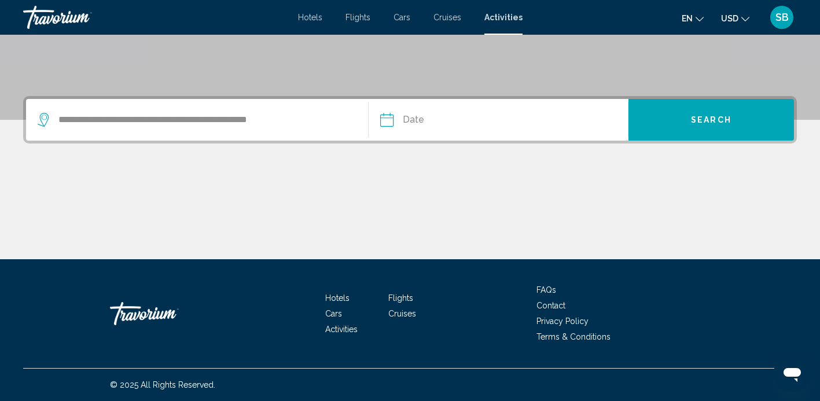
click at [451, 122] on input "Date" at bounding box center [441, 121] width 128 height 45
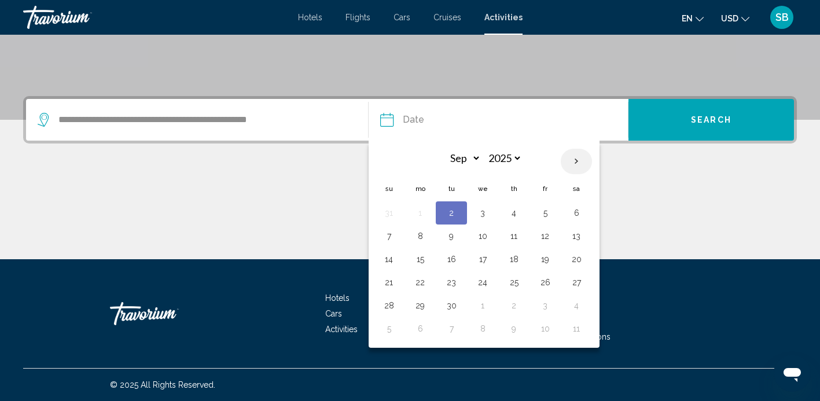
click at [577, 160] on th "Next month" at bounding box center [576, 161] width 31 height 25
select select "*"
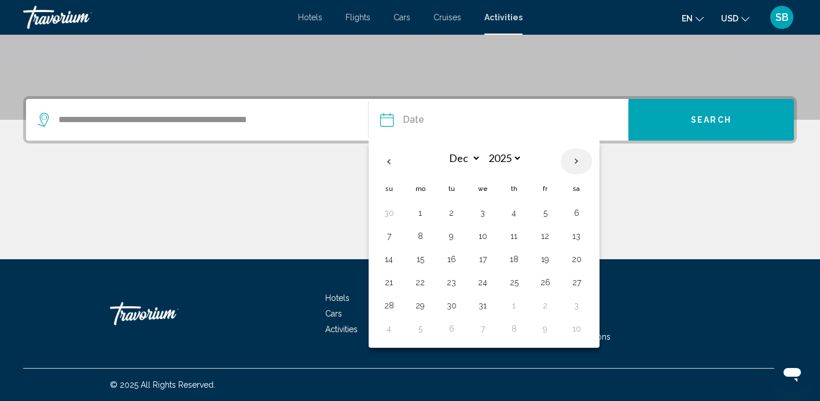
select select "****"
click at [551, 212] on button "2" at bounding box center [545, 213] width 19 height 16
type input "**********"
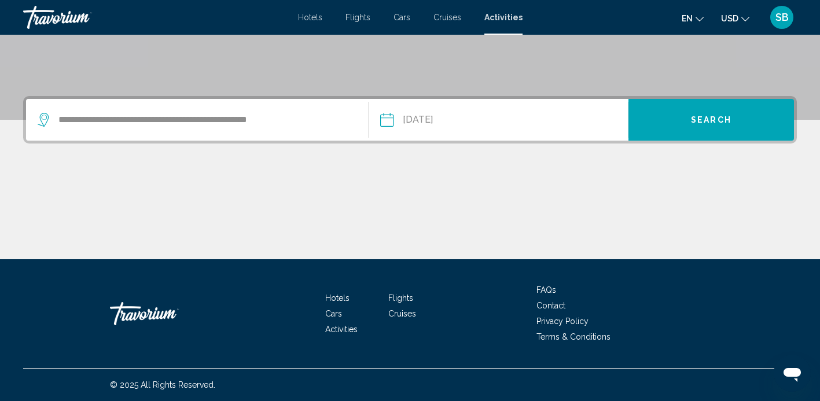
click at [692, 121] on span "Search" at bounding box center [711, 120] width 40 height 9
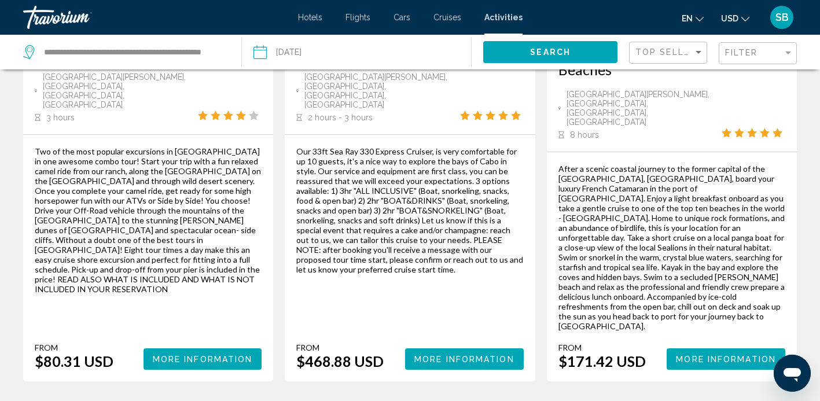
scroll to position [2015, 0]
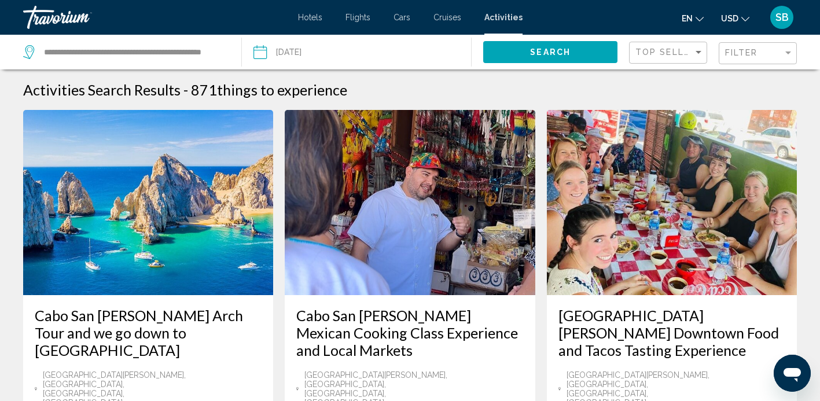
scroll to position [-1, 0]
